Goal: Task Accomplishment & Management: Use online tool/utility

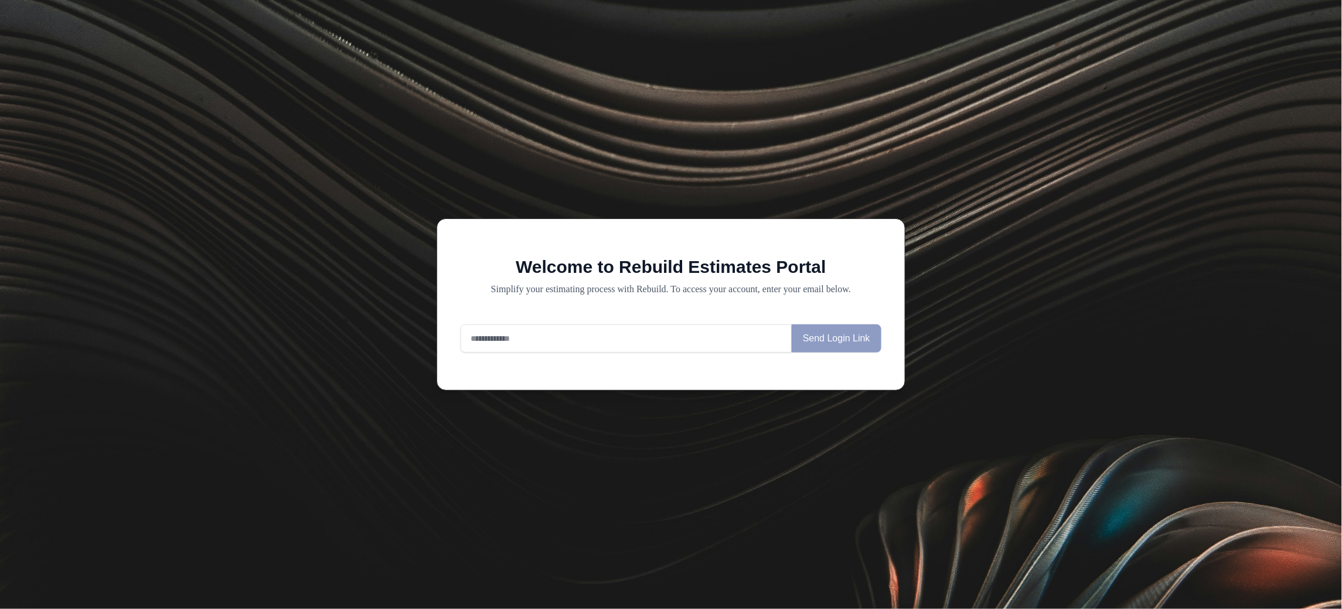
click at [594, 333] on input "email" at bounding box center [626, 339] width 331 height 28
type input "**********"
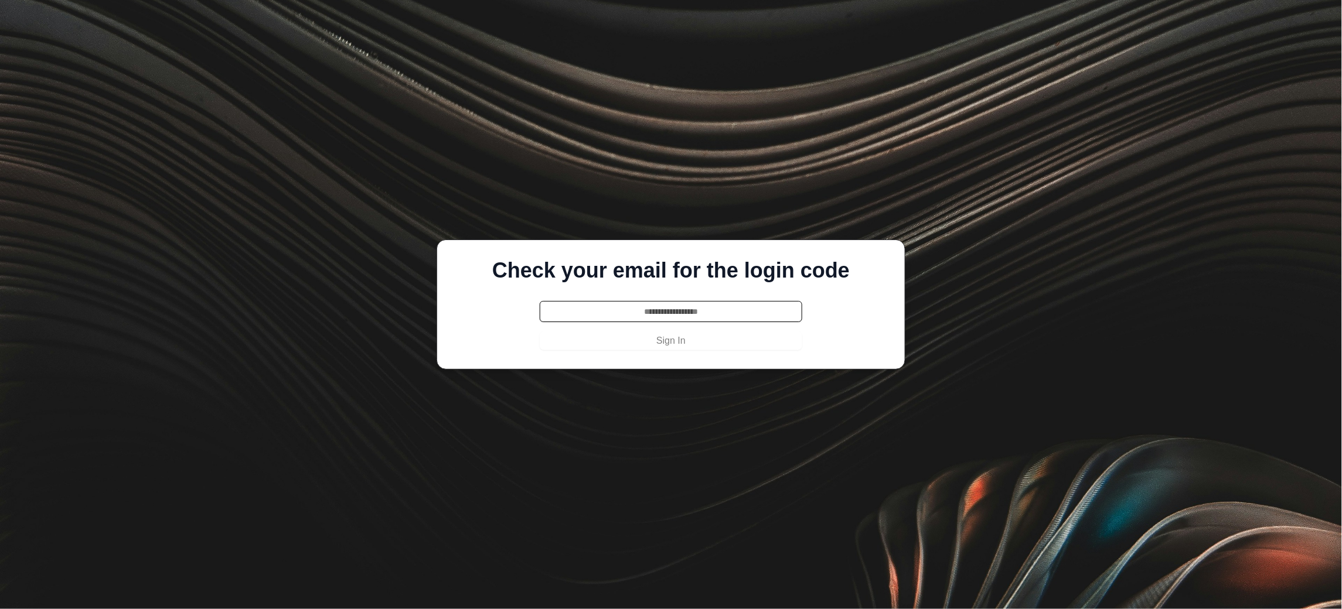
click at [630, 307] on input "text" at bounding box center [671, 311] width 263 height 21
paste input "******"
type input "******"
click at [630, 342] on button "Sign In" at bounding box center [671, 341] width 263 height 19
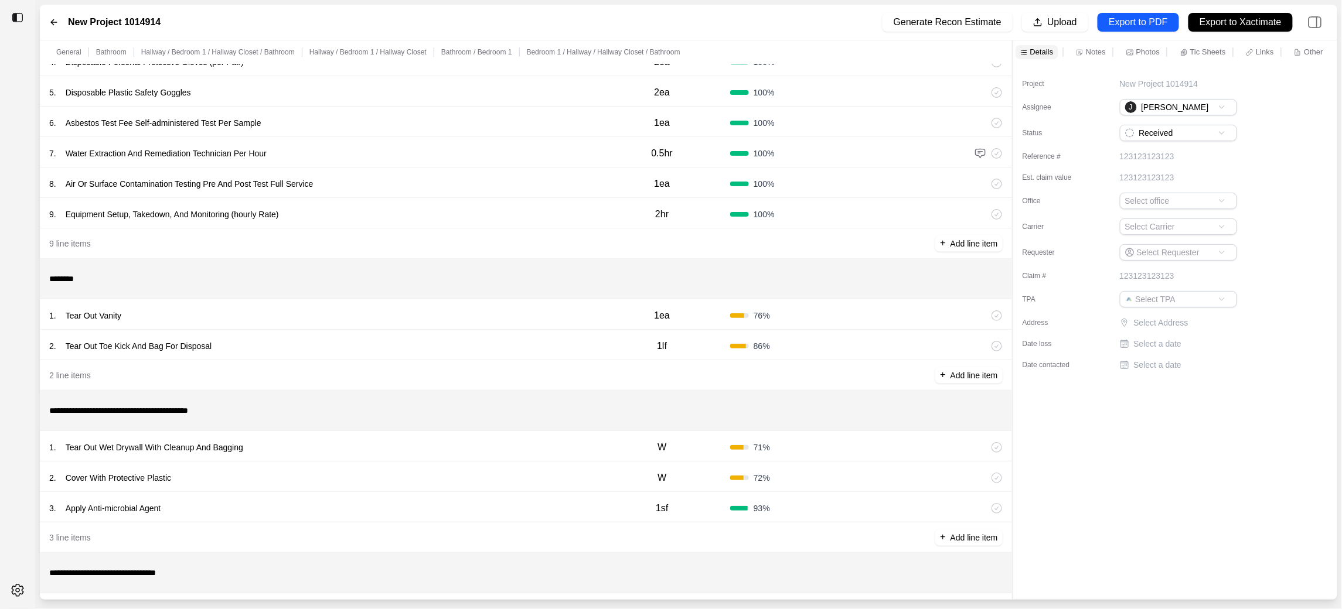
scroll to position [234, 0]
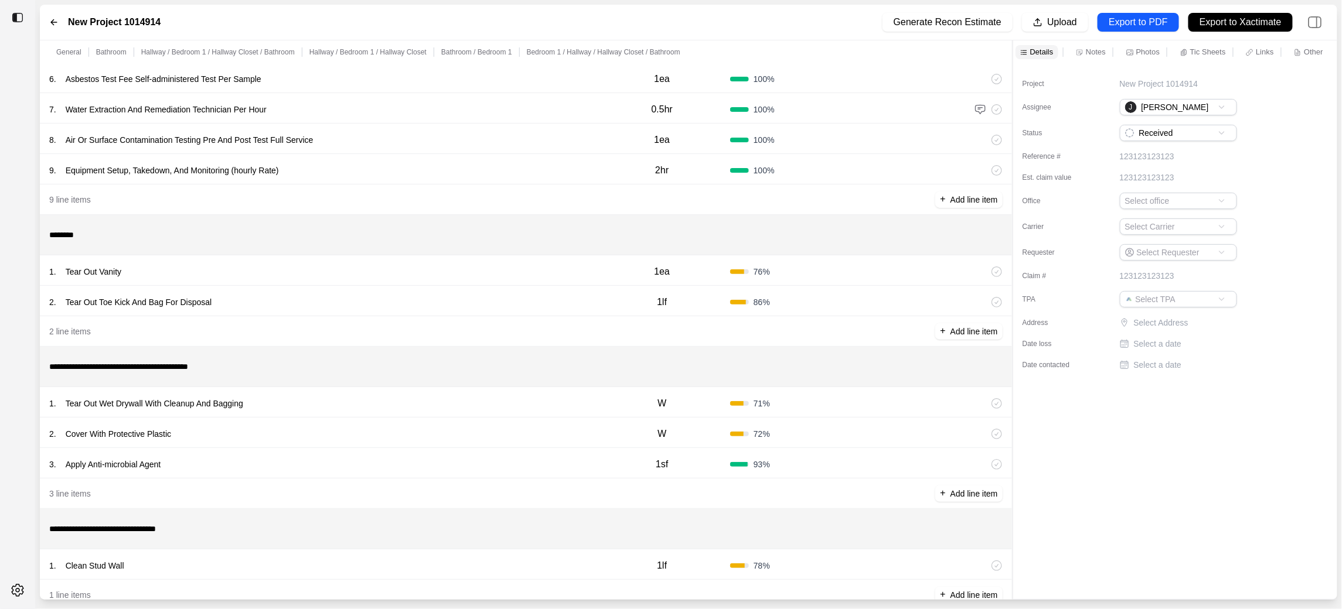
click at [334, 274] on div "1 . Tear Out Vanity" at bounding box center [321, 272] width 545 height 16
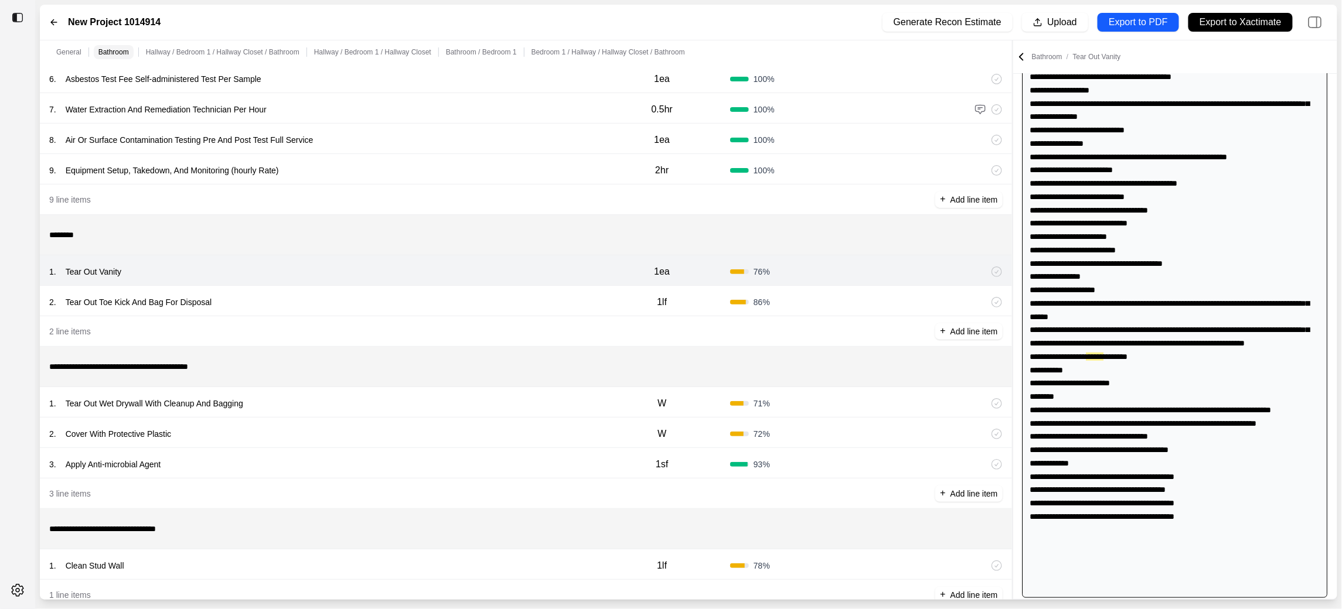
scroll to position [305, 0]
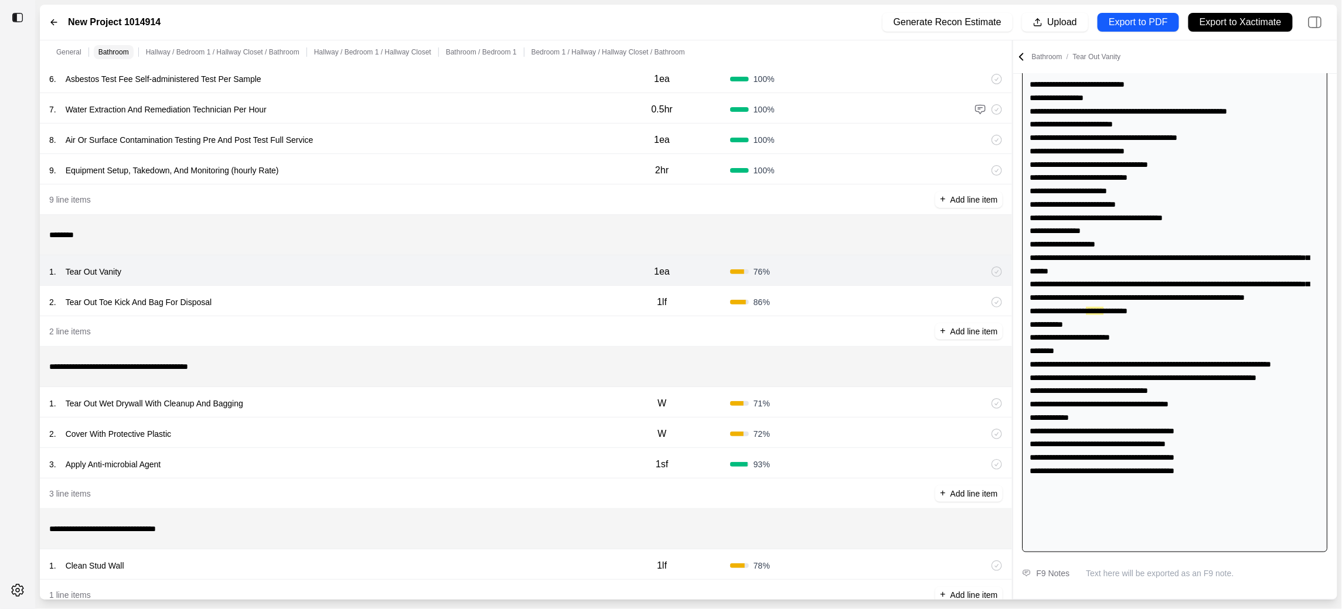
click at [355, 291] on div "2 . Tear Out Toe Kick And Bag For Disposal 1lf 86 %" at bounding box center [526, 301] width 972 height 30
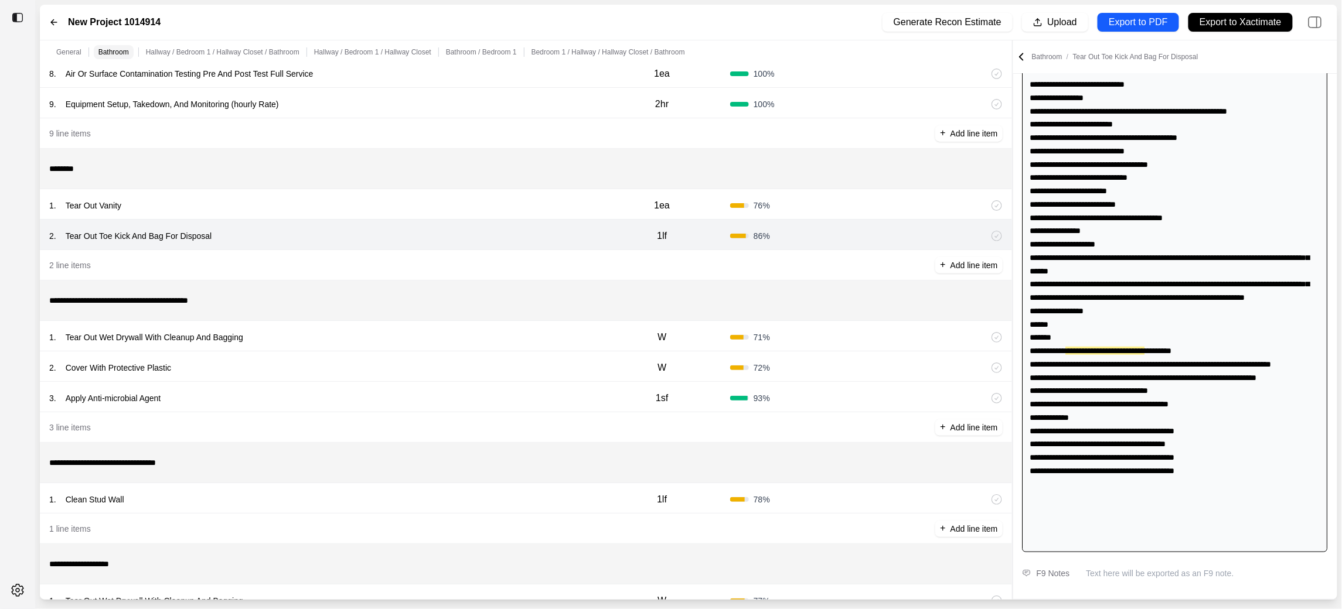
scroll to position [345, 0]
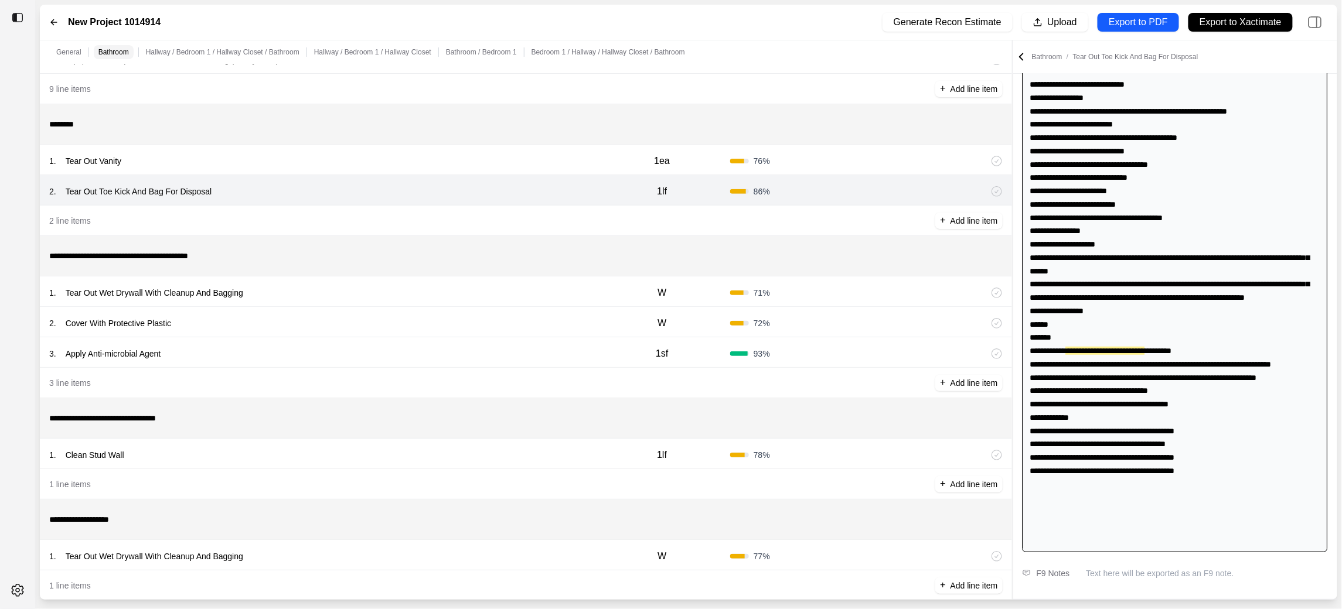
click at [347, 294] on div "1 . Tear Out Wet Drywall With Cleanup And Bagging" at bounding box center [321, 293] width 545 height 16
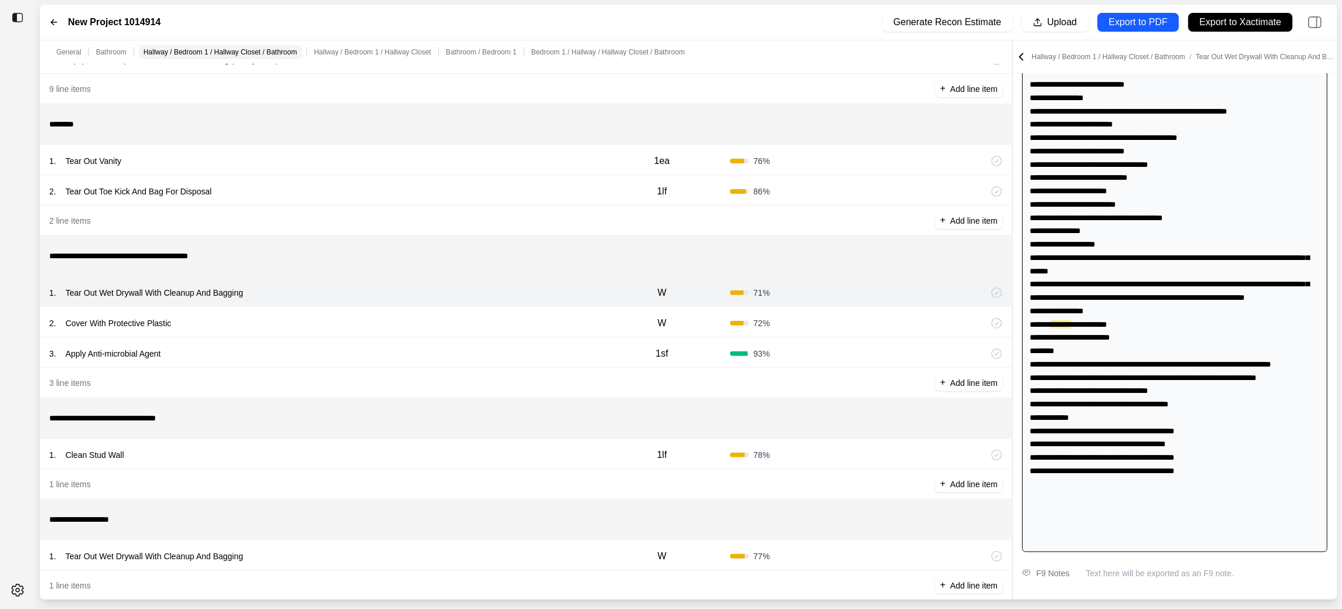
click at [343, 307] on div "2 . Cover With Protective Plastic W 72 %" at bounding box center [526, 322] width 972 height 30
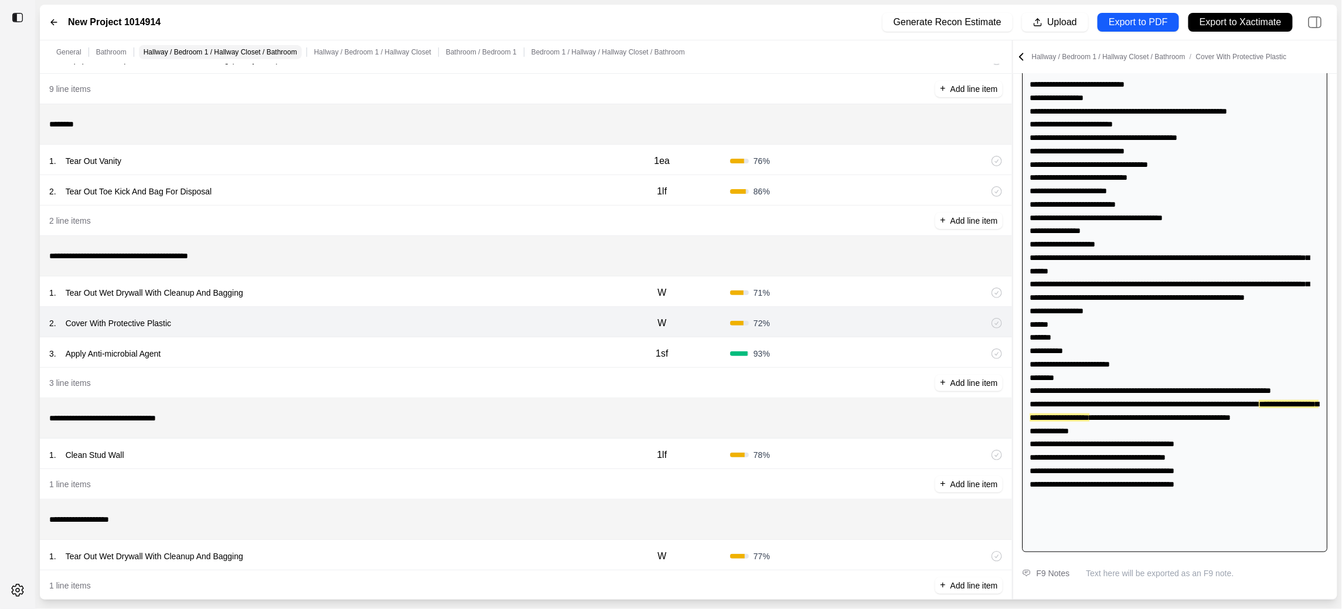
click at [338, 339] on div "3 . Apply Anti-microbial Agent 1sf 93 %" at bounding box center [526, 353] width 972 height 30
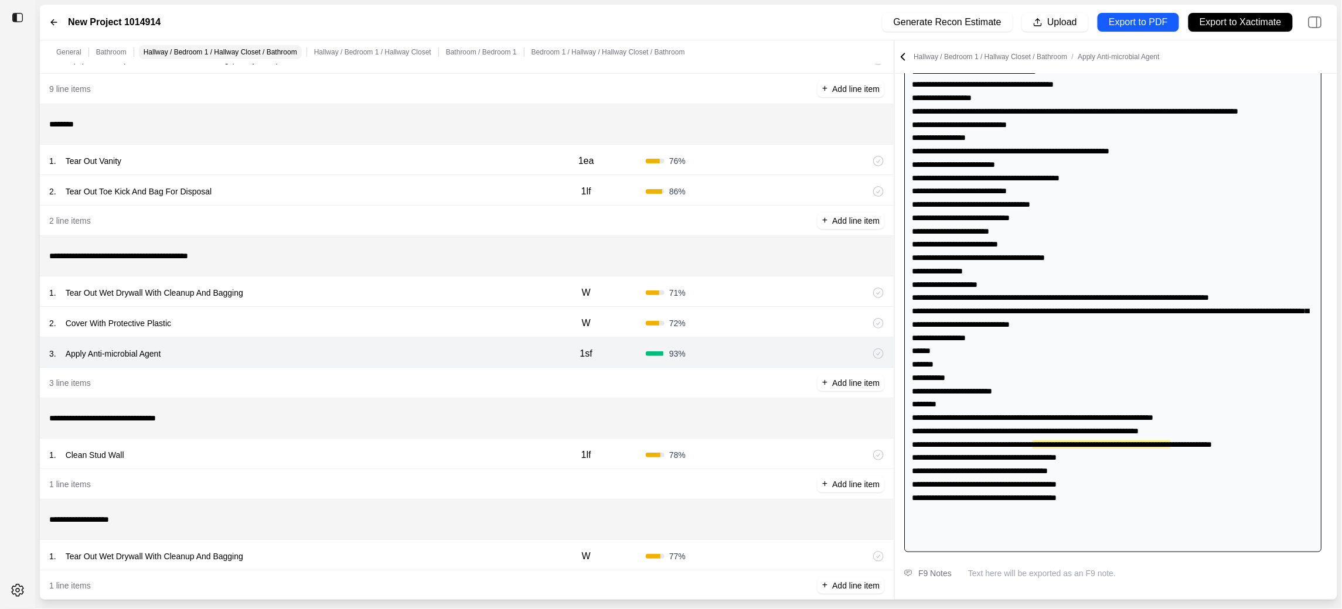
scroll to position [239, 0]
click at [875, 316] on div "**********" at bounding box center [688, 320] width 1297 height 560
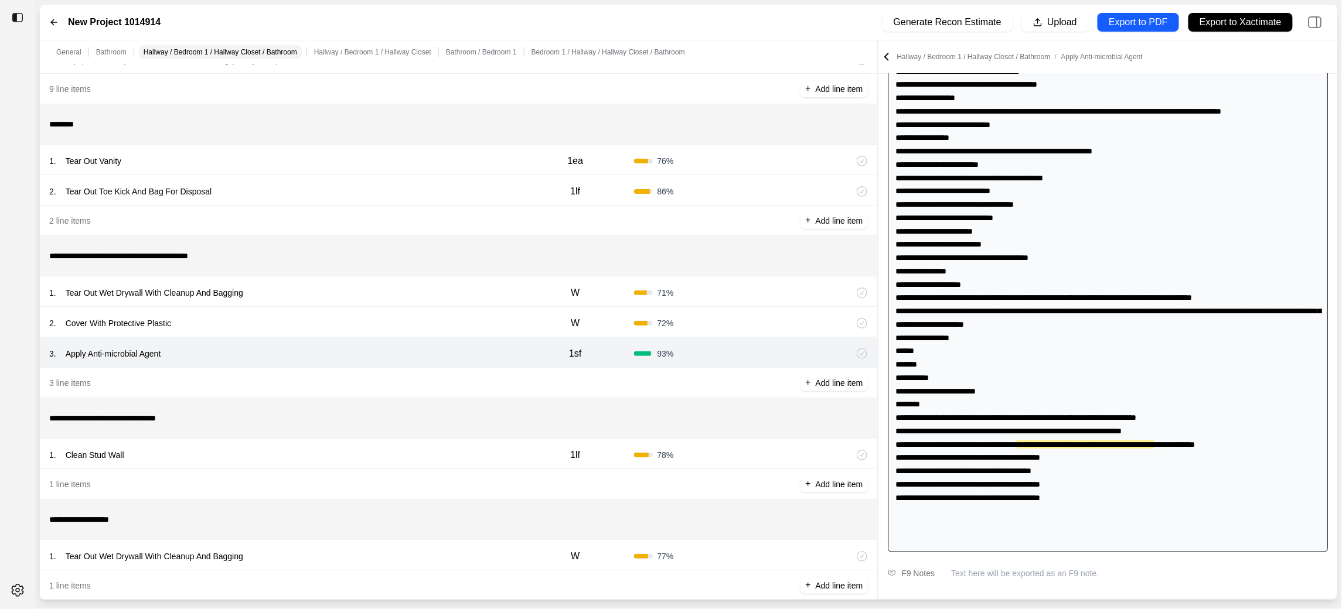
click at [278, 461] on div "1 . Clean Stud Wall" at bounding box center [283, 455] width 468 height 16
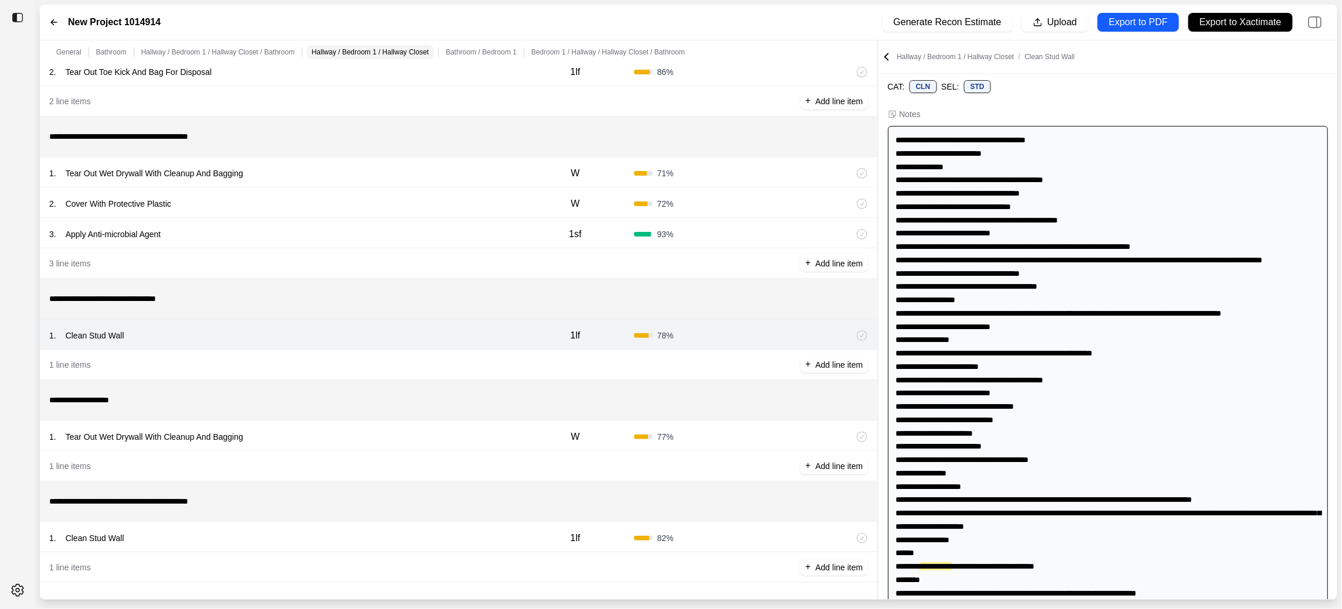
scroll to position [468, 0]
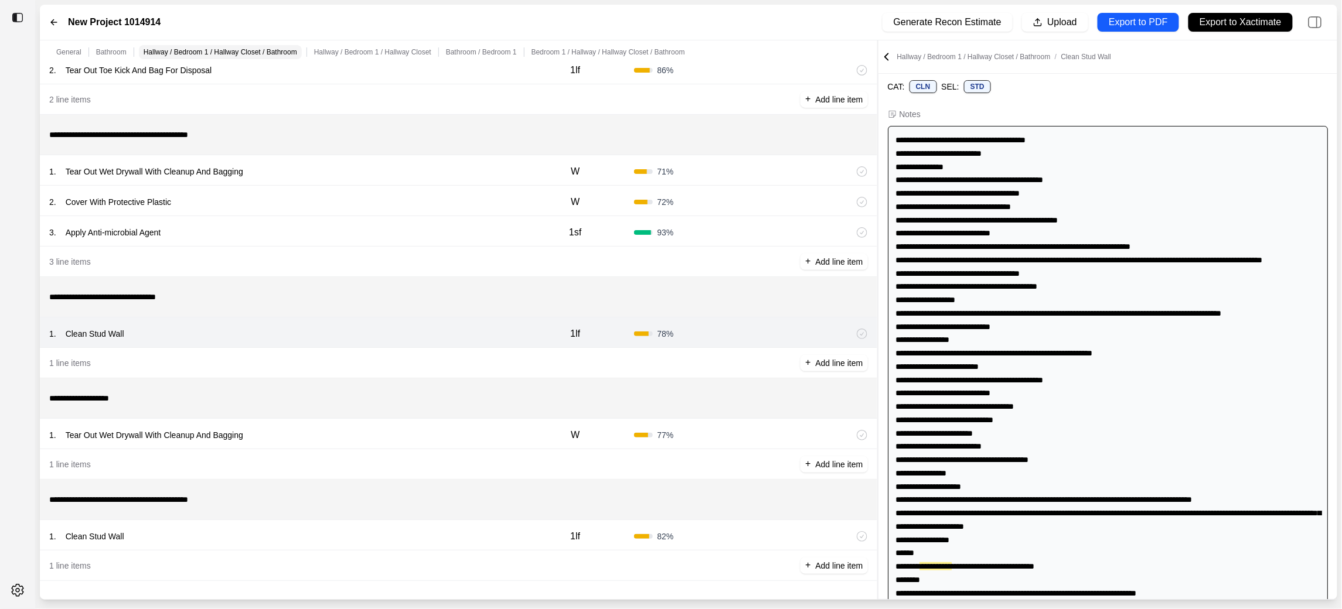
click at [416, 442] on div "1 . Tear Out Wet Drywall With Cleanup And Bagging" at bounding box center [283, 435] width 468 height 16
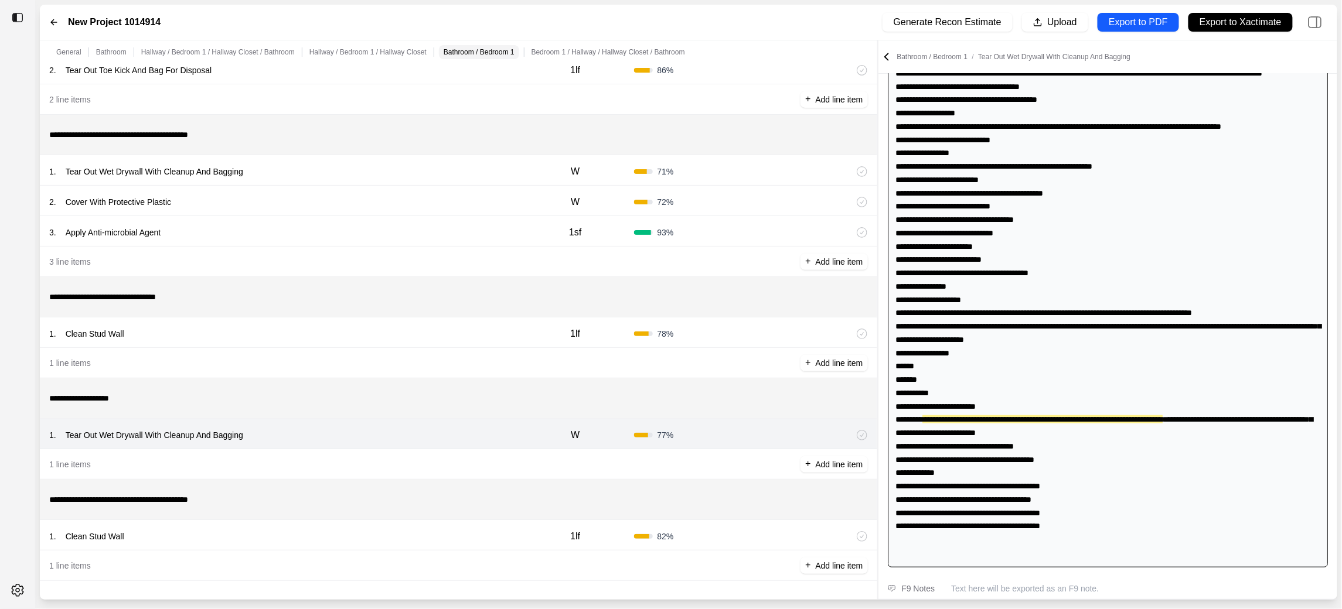
scroll to position [239, 0]
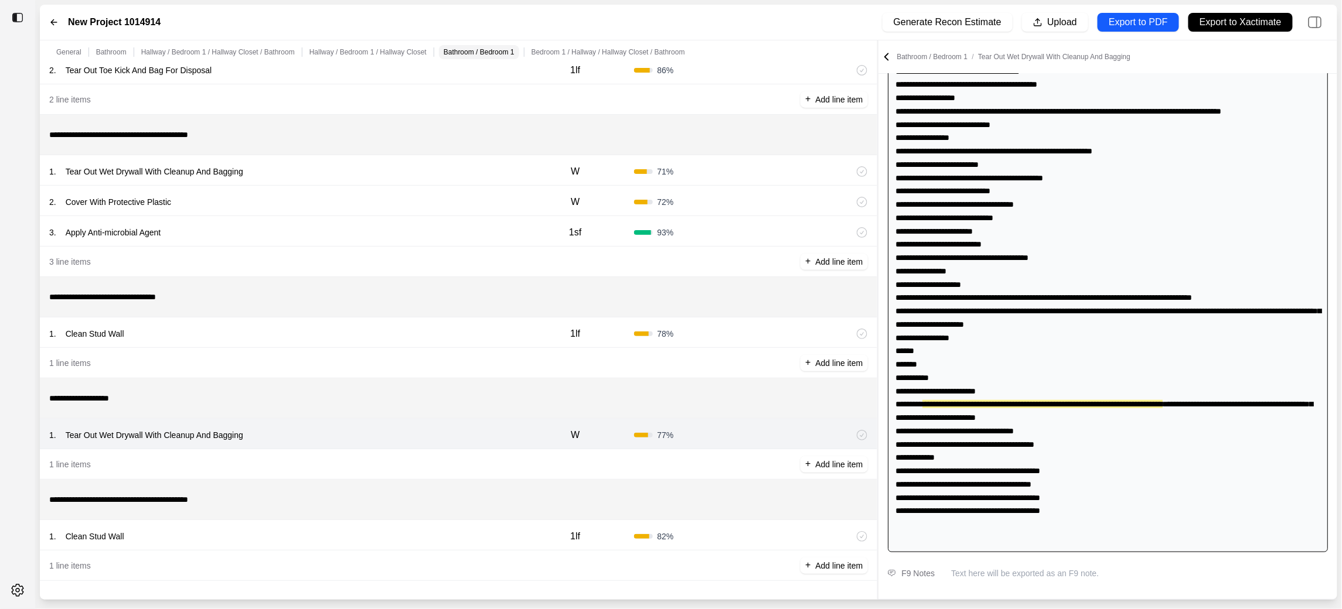
click at [351, 532] on div "1 . Clean Stud Wall" at bounding box center [283, 537] width 468 height 16
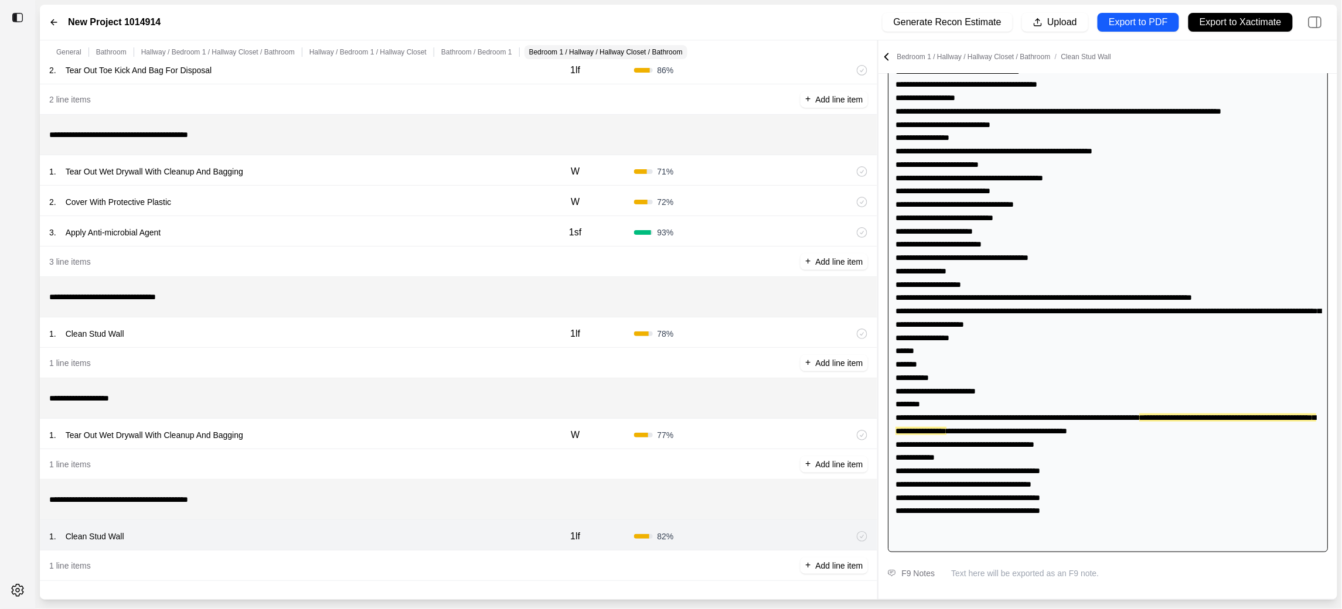
click at [325, 443] on div "1 . Tear Out Wet Drywall With Cleanup And Bagging" at bounding box center [283, 435] width 468 height 16
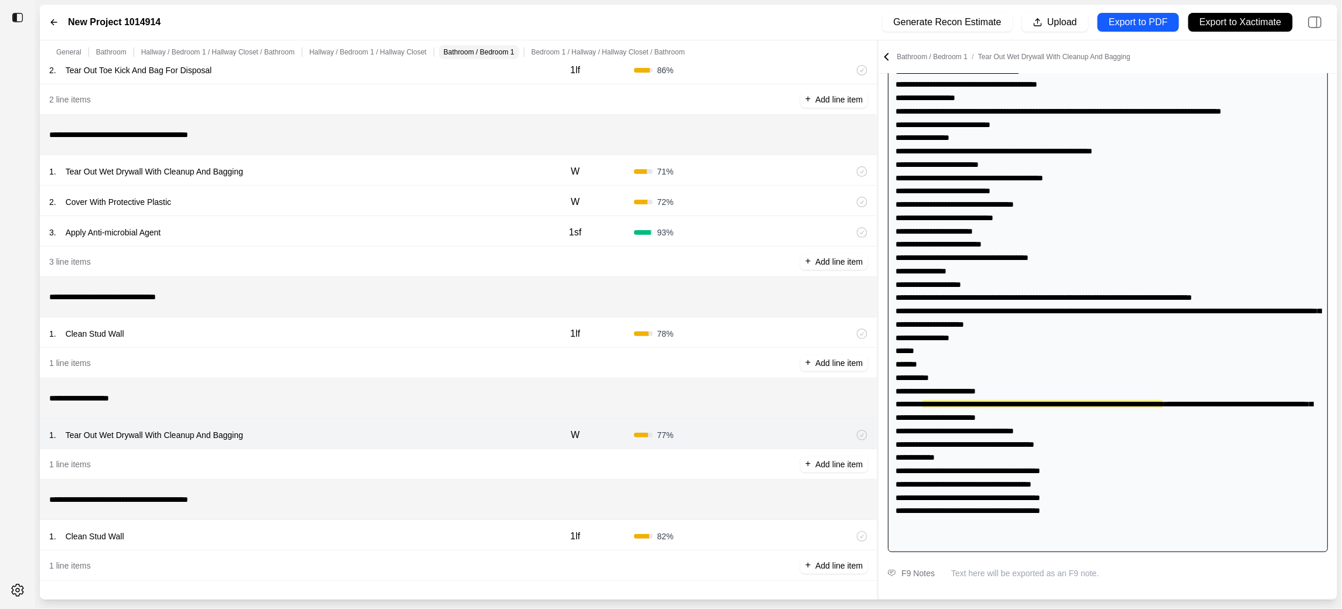
click at [317, 539] on div "1 . Clean Stud Wall" at bounding box center [283, 537] width 468 height 16
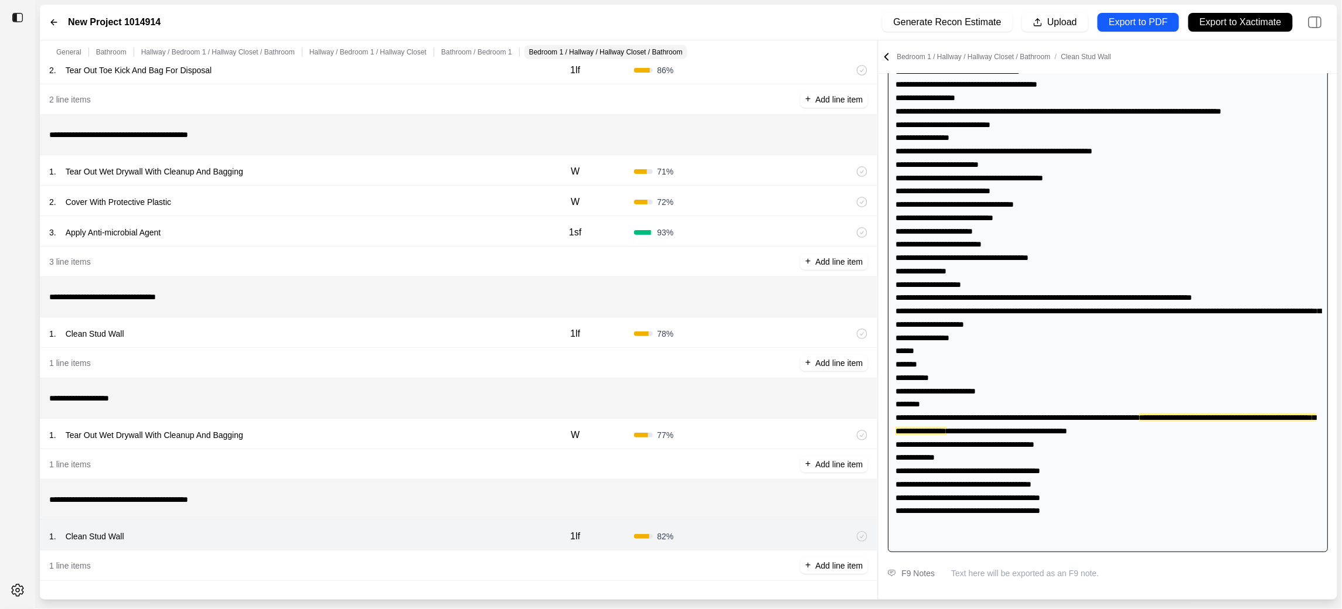
click at [490, 430] on div "1 . Tear Out Wet Drywall With Cleanup And Bagging" at bounding box center [283, 435] width 468 height 16
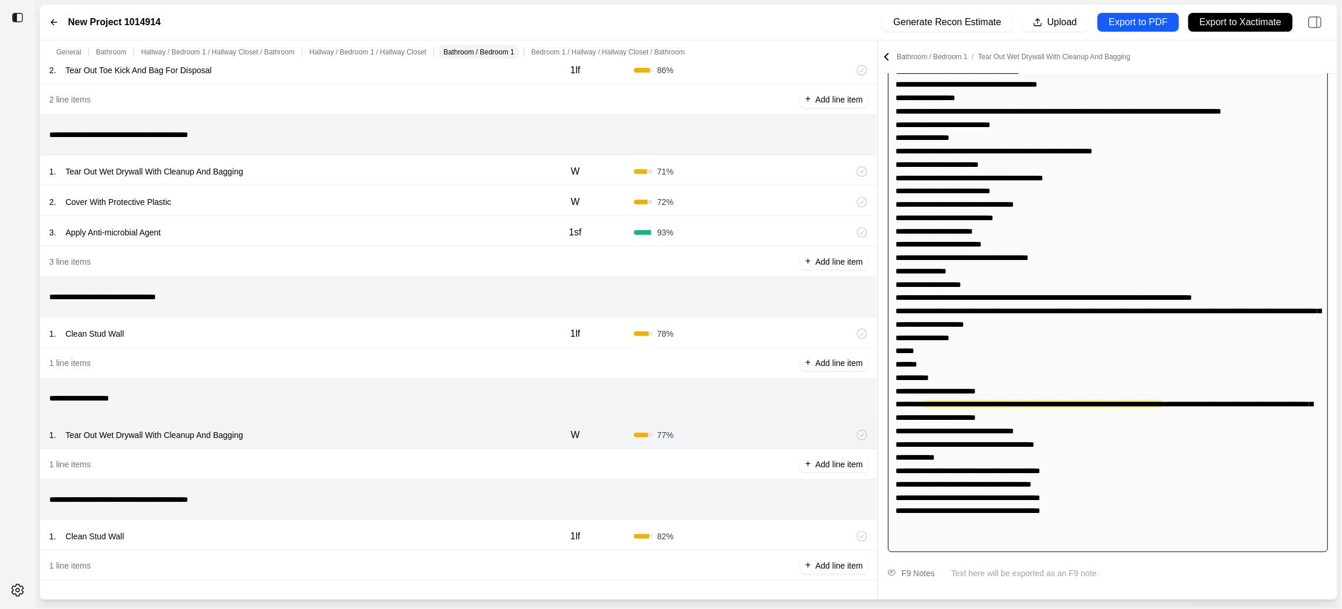
click at [475, 357] on div "1 line items + Add line item" at bounding box center [458, 363] width 837 height 30
click at [474, 342] on div "1 . Clean Stud Wall 1lf 78 %" at bounding box center [458, 333] width 837 height 30
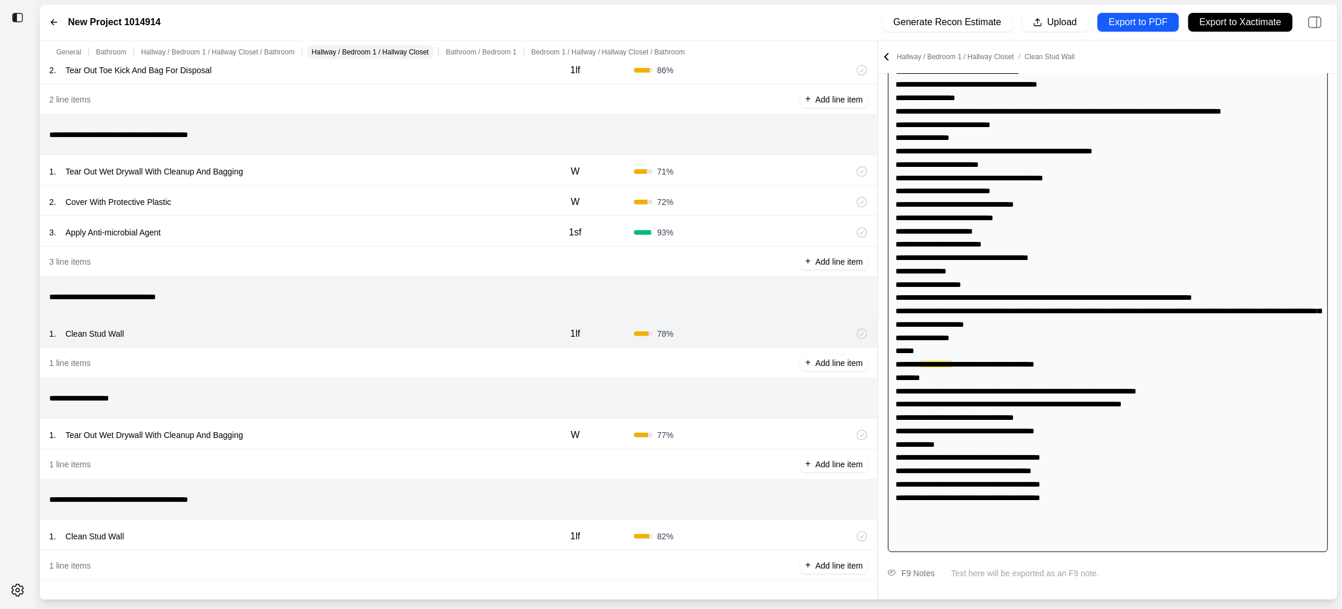
click at [451, 227] on div "3 . Apply Anti-microbial Agent" at bounding box center [283, 232] width 468 height 16
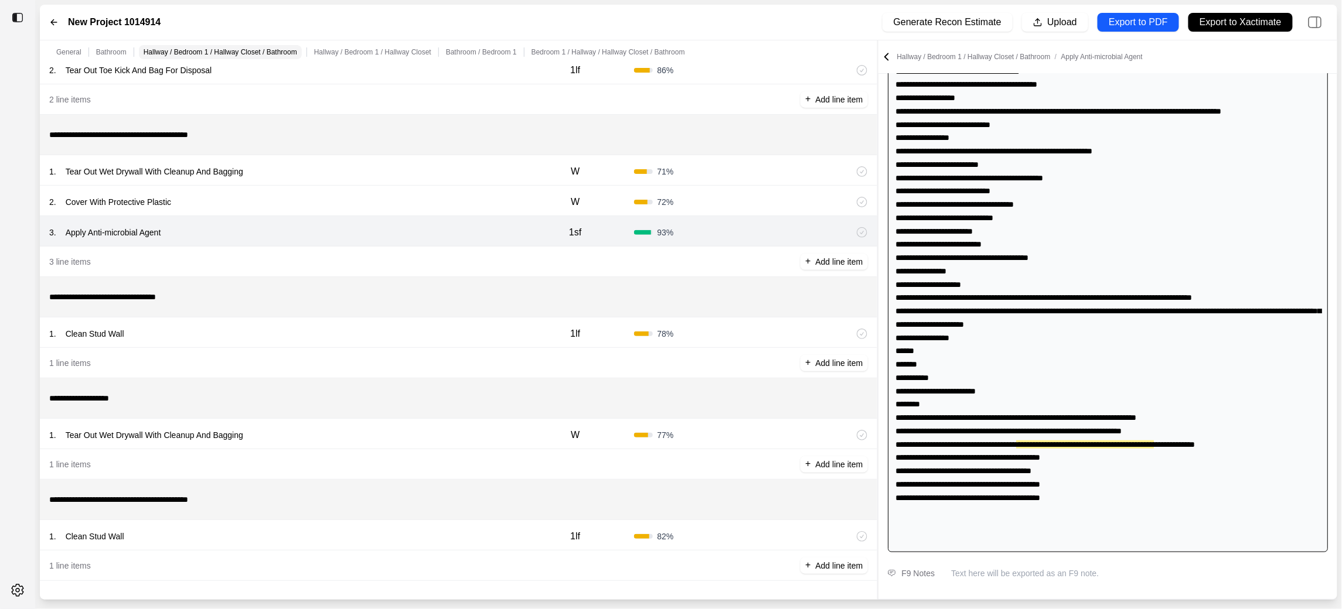
click at [449, 204] on div "2 . Cover With Protective Plastic" at bounding box center [283, 202] width 468 height 16
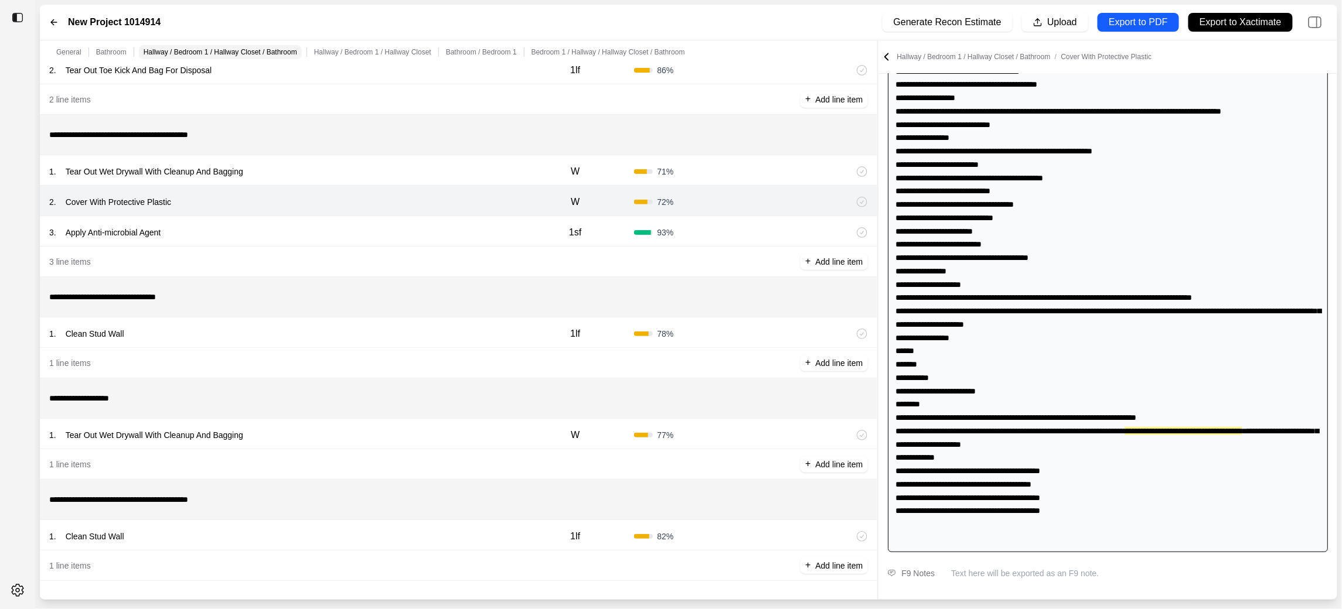
click at [449, 176] on div "1 . Tear Out Wet Drywall With Cleanup And Bagging" at bounding box center [283, 171] width 468 height 16
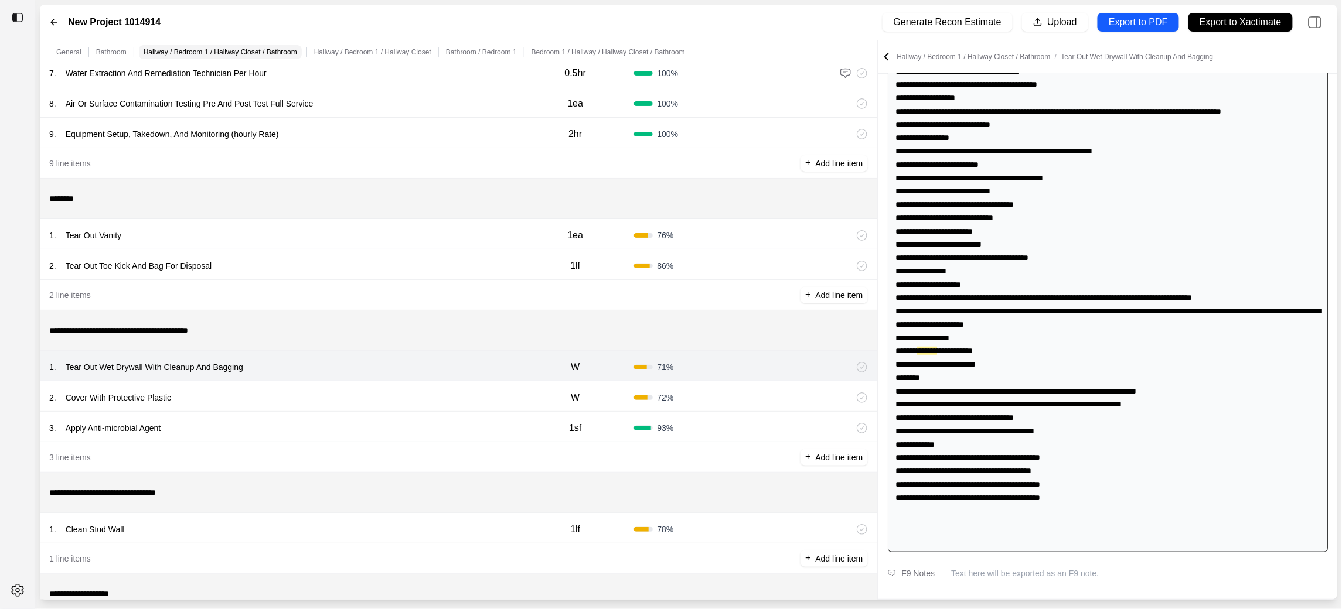
scroll to position [93, 0]
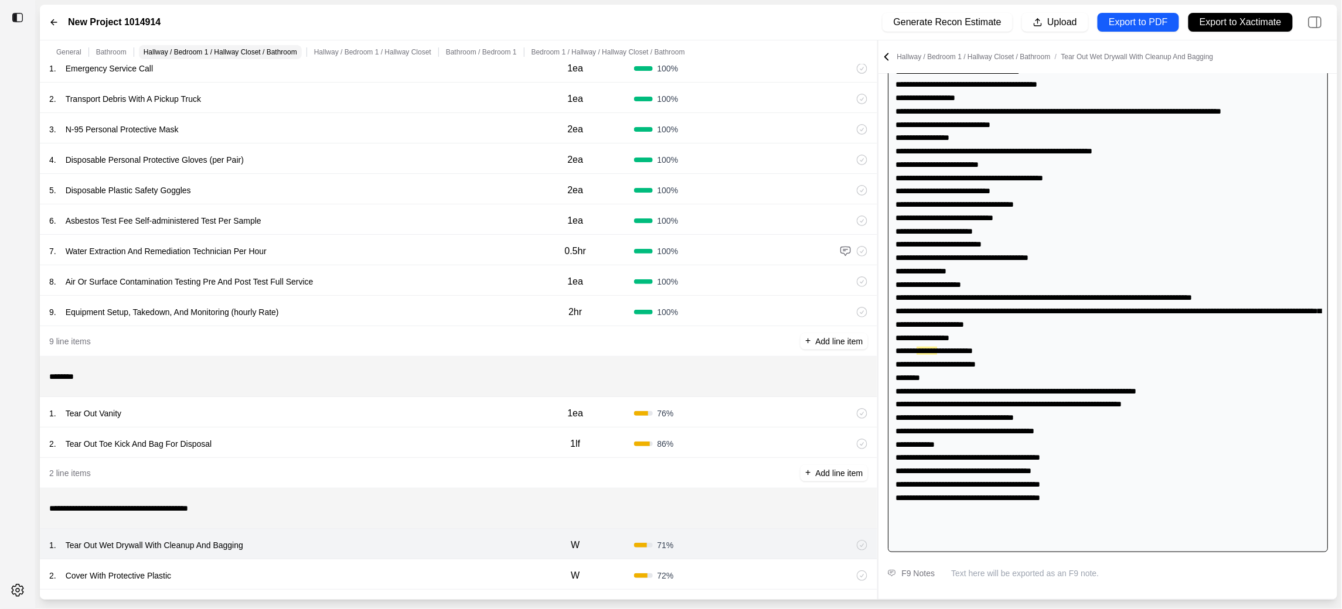
click at [414, 448] on div "2 . Tear Out Toe Kick And Bag For Disposal" at bounding box center [283, 444] width 468 height 16
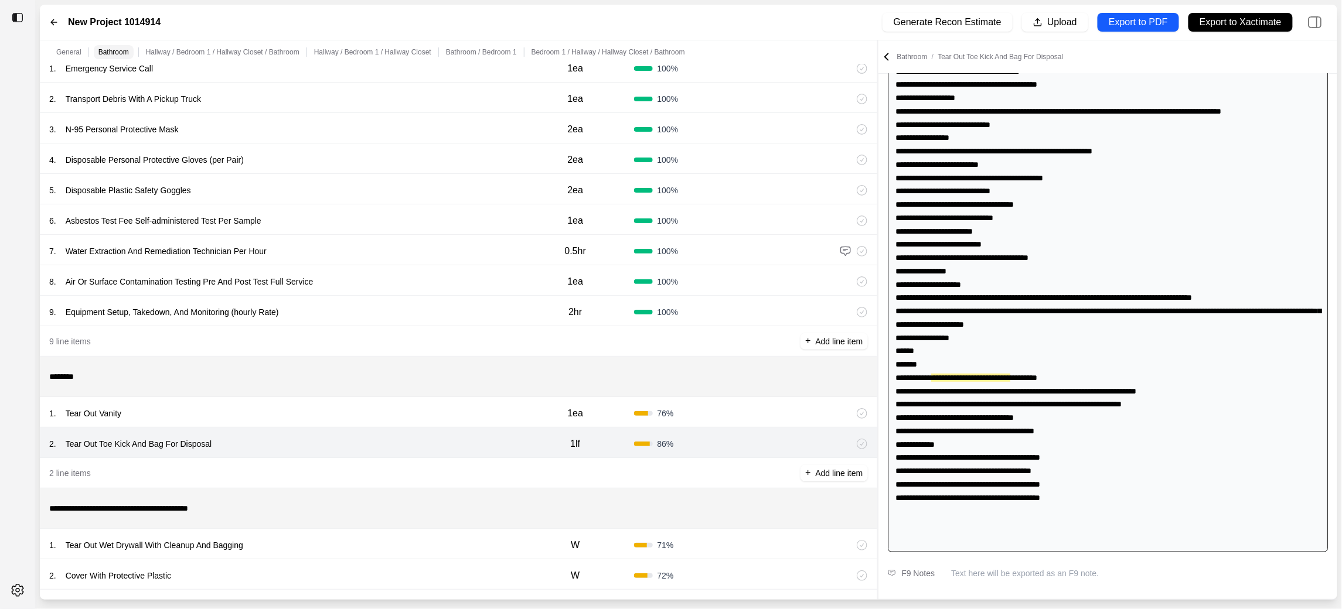
click at [414, 411] on div "1 . Tear Out Vanity" at bounding box center [283, 414] width 468 height 16
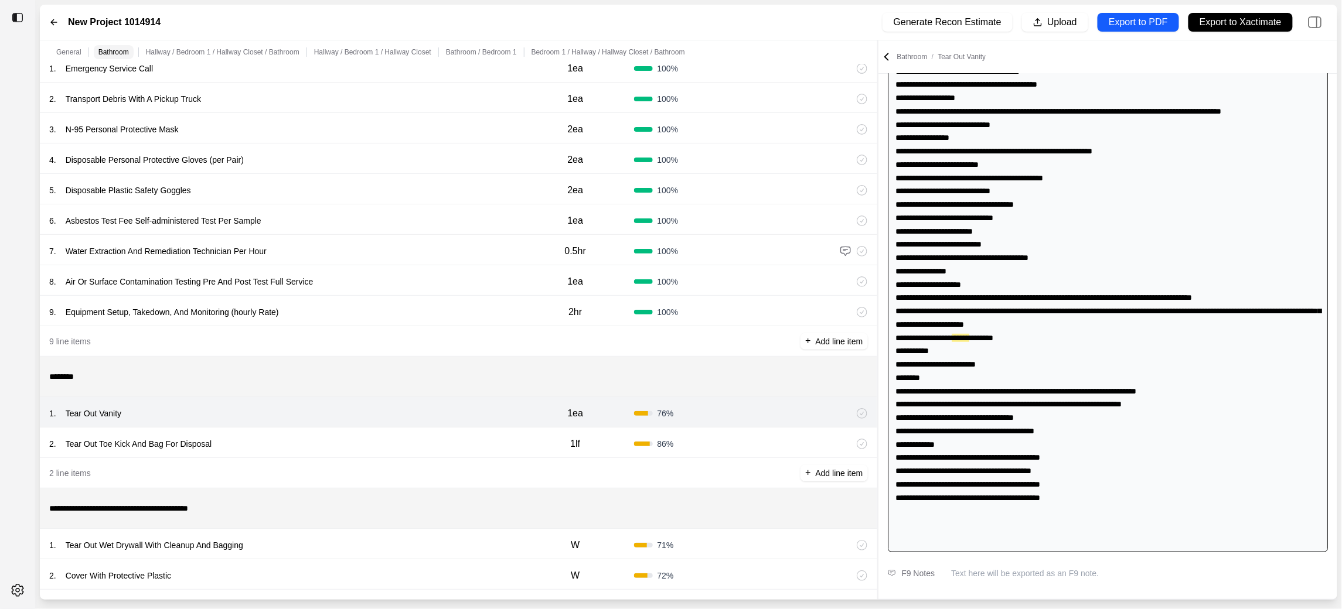
click at [390, 454] on div "2 . Tear Out Toe Kick And Bag For Disposal 1lf 86 %" at bounding box center [458, 443] width 837 height 30
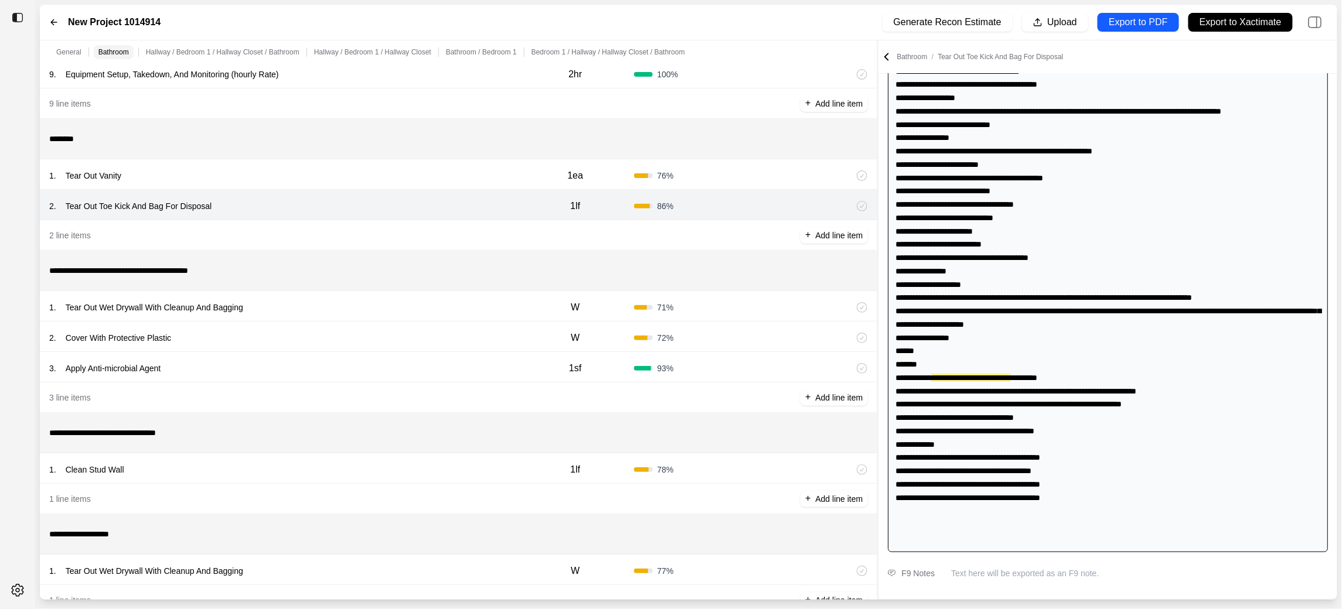
scroll to position [350, 0]
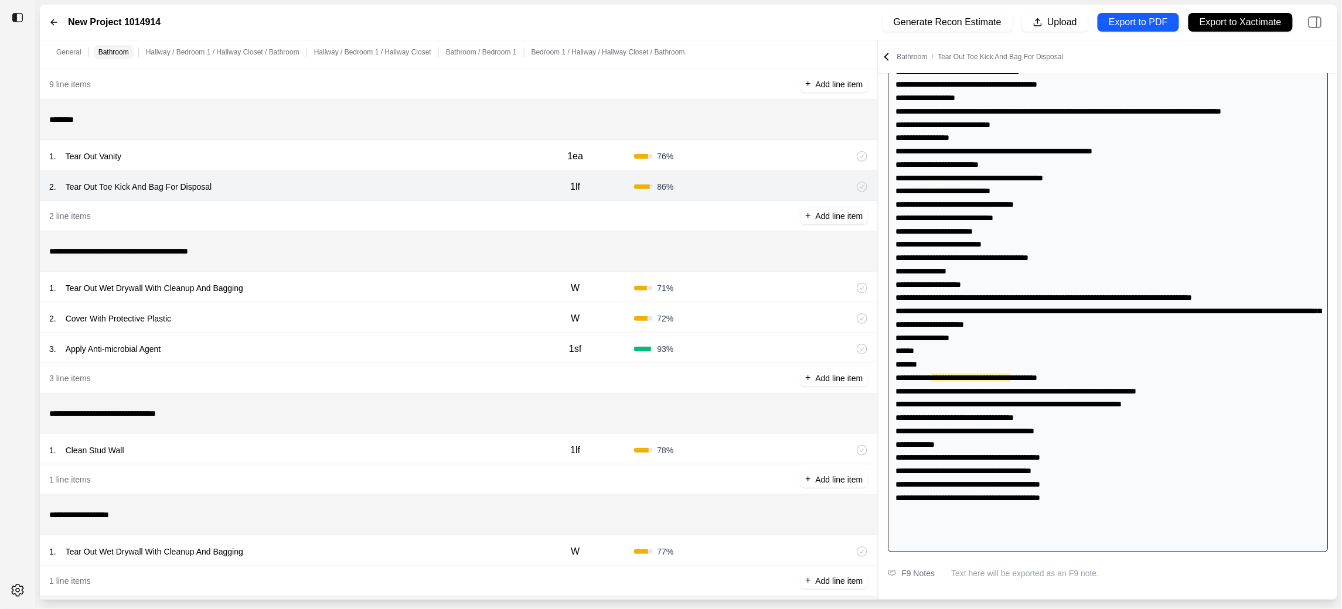
click at [402, 291] on div "1 . Tear Out Wet Drywall With Cleanup And Bagging" at bounding box center [283, 288] width 468 height 16
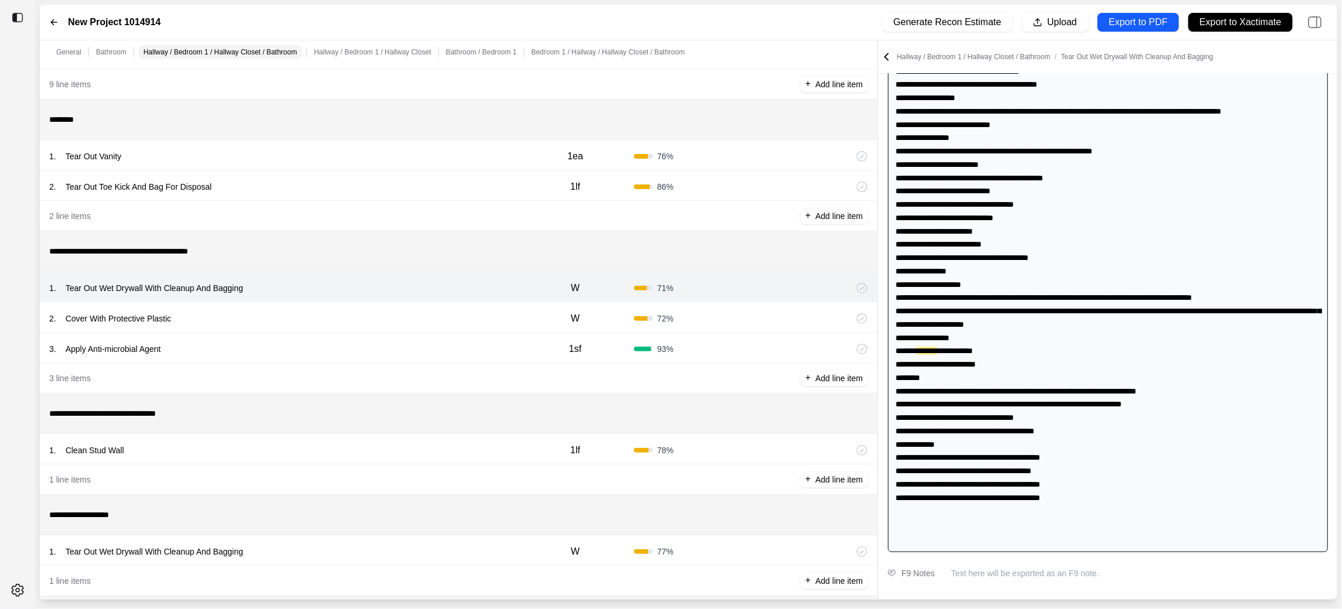
click at [397, 301] on div "1 . Tear Out Wet Drywall With Cleanup And Bagging W 71 %" at bounding box center [458, 287] width 837 height 30
click at [397, 323] on div "2 . Cover With Protective Plastic" at bounding box center [283, 319] width 468 height 16
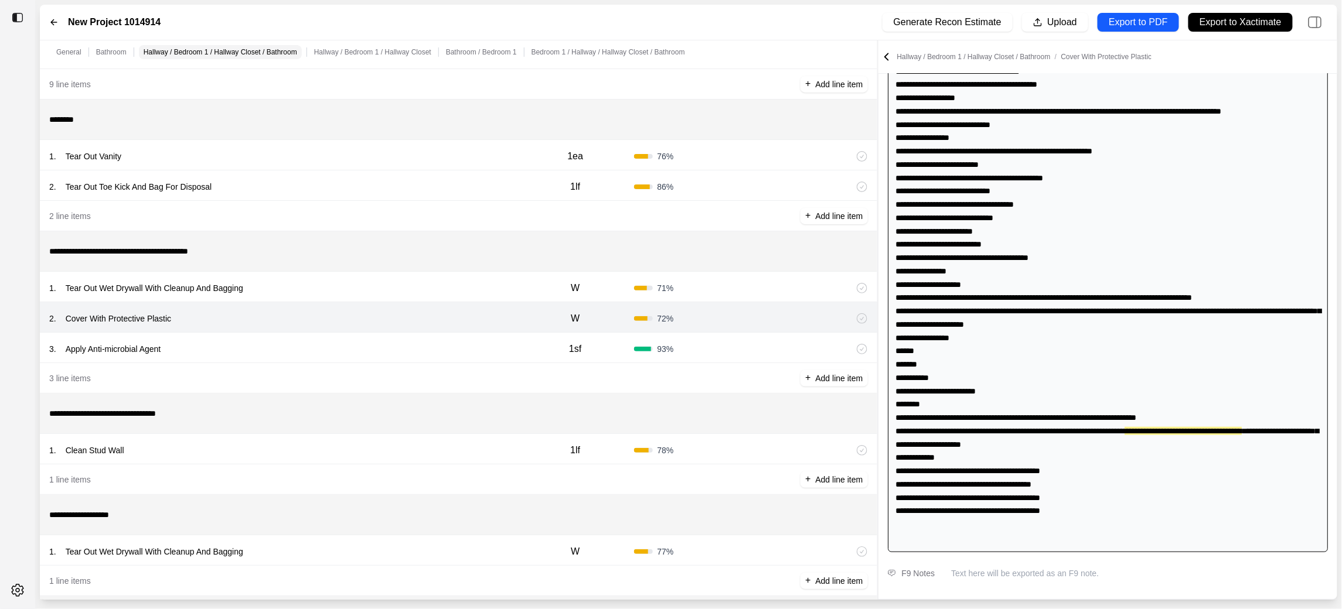
click at [397, 345] on div "3 . Apply Anti-microbial Agent" at bounding box center [283, 349] width 468 height 16
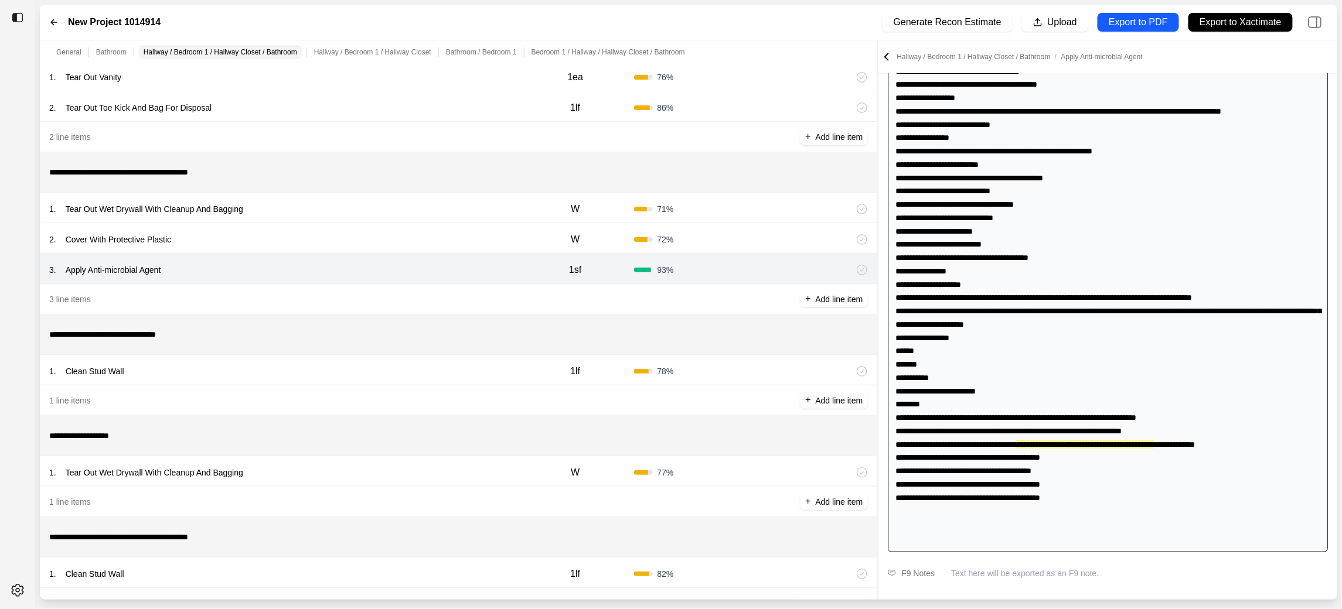
scroll to position [453, 0]
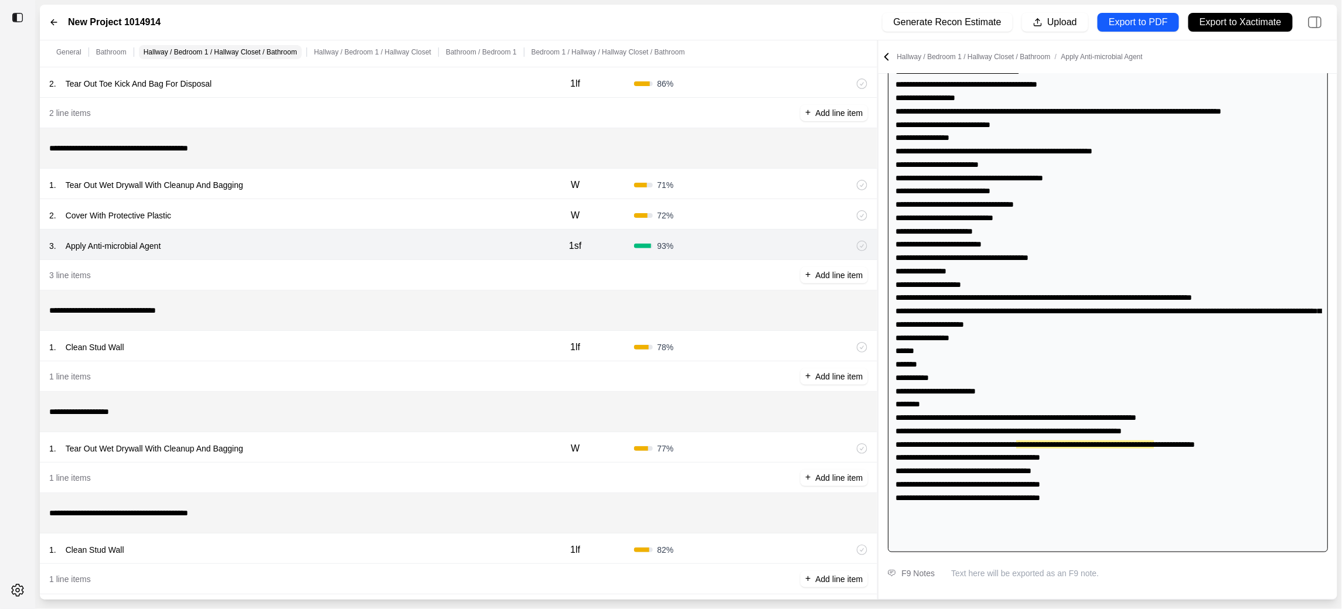
click at [395, 355] on div "1 . Clean Stud Wall" at bounding box center [283, 347] width 468 height 16
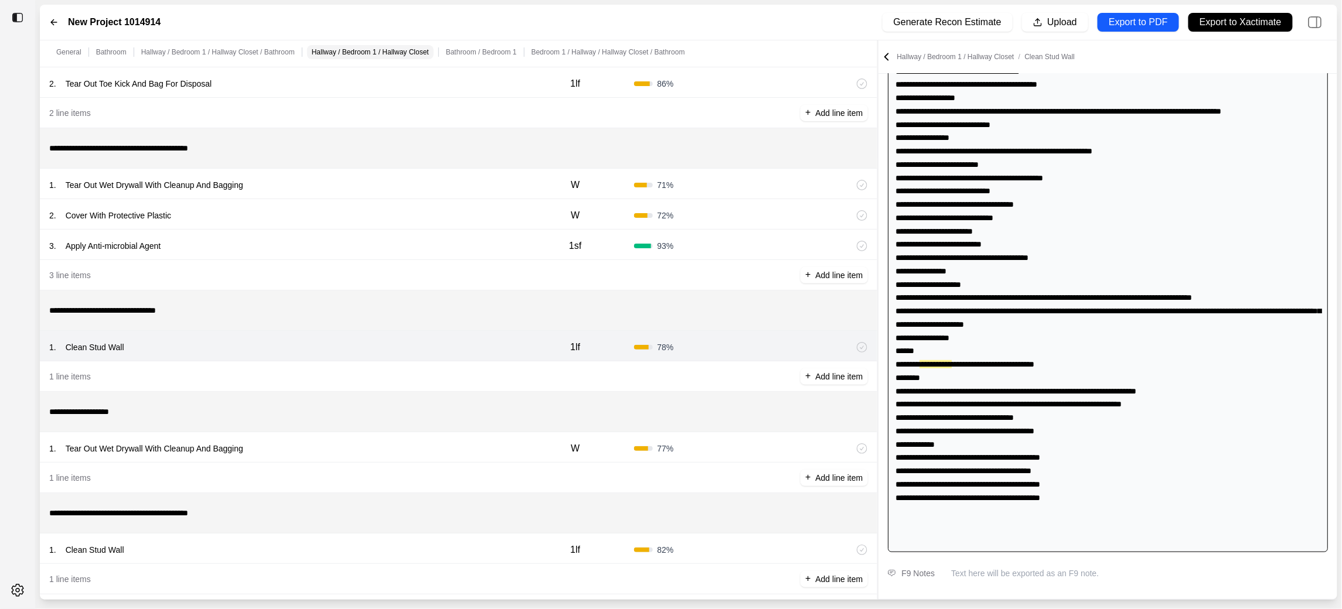
click at [393, 434] on div "1 . Tear Out Wet Drywall With Cleanup And Bagging W 77 %" at bounding box center [458, 447] width 837 height 30
